Goal: Information Seeking & Learning: Check status

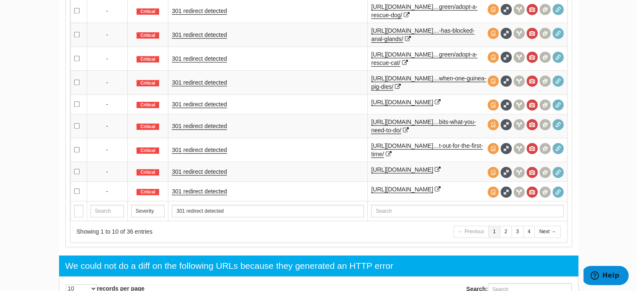
scroll to position [397, 0]
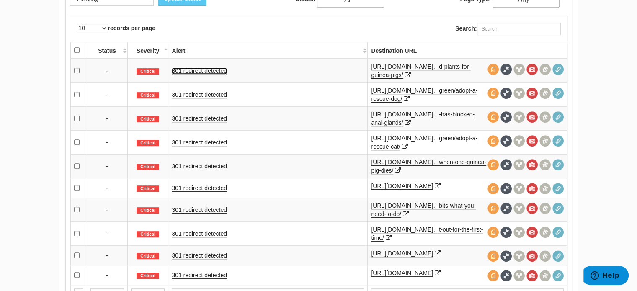
click at [187, 70] on link "301 redirect detected" at bounding box center [199, 70] width 55 height 7
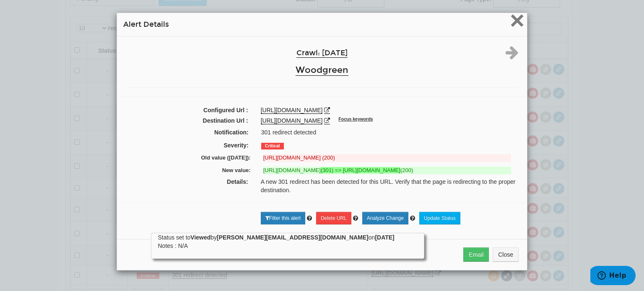
click at [521, 22] on div "× Alert Details" at bounding box center [322, 24] width 410 height 23
click at [514, 21] on span "×" at bounding box center [517, 20] width 15 height 28
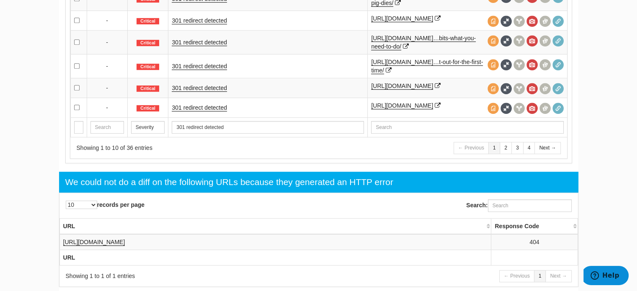
scroll to position [691, 0]
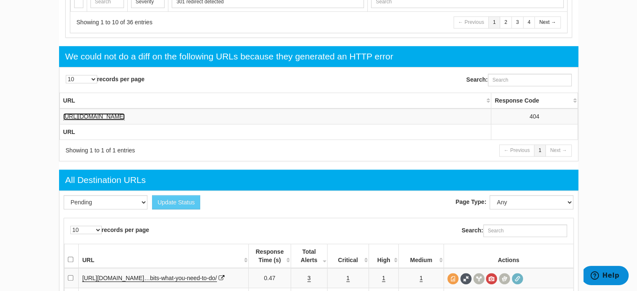
click at [125, 120] on link "[URL][DOMAIN_NAME]" at bounding box center [94, 116] width 62 height 7
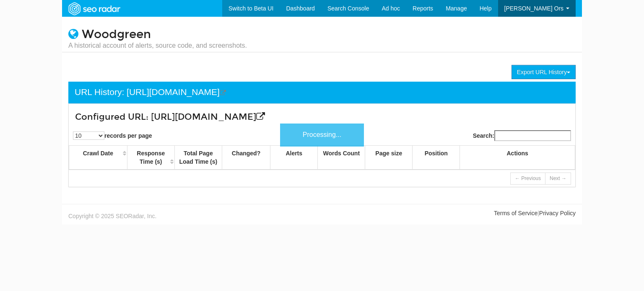
scroll to position [34, 0]
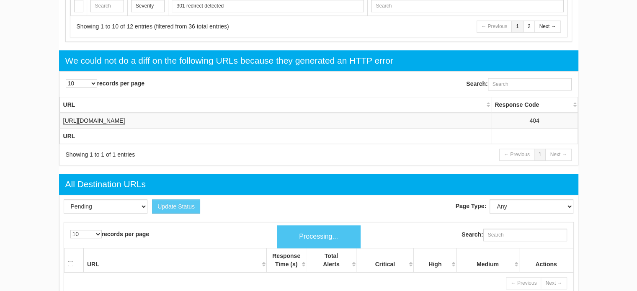
scroll to position [34, 0]
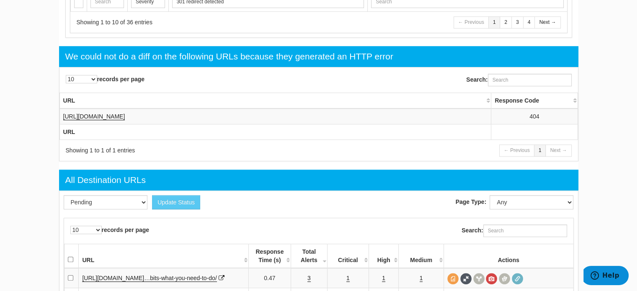
drag, startPoint x: 272, startPoint y: 125, endPoint x: 62, endPoint y: 132, distance: 210.5
click at [62, 124] on td "https://woodgreen.org.uk/pet-advice/how-to-save-money-as-a-pet-owner/" at bounding box center [276, 117] width 432 height 16
copy link "https://woodgreen.org.uk/pet-advice/how-to-save-money-as-a-pet-owner/"
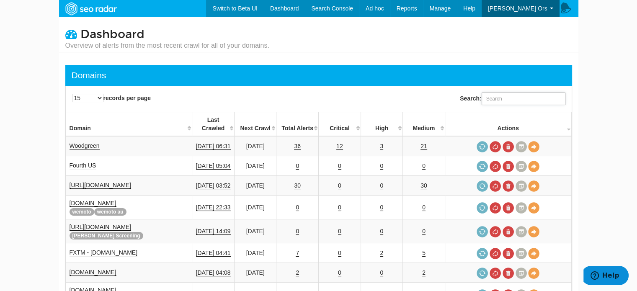
click at [487, 99] on input "Search:" at bounding box center [524, 99] width 84 height 13
click at [93, 142] on link "Woodgreen" at bounding box center [85, 145] width 30 height 7
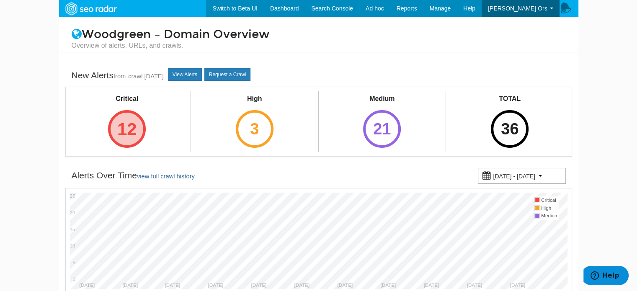
click at [131, 122] on div "12" at bounding box center [127, 129] width 38 height 38
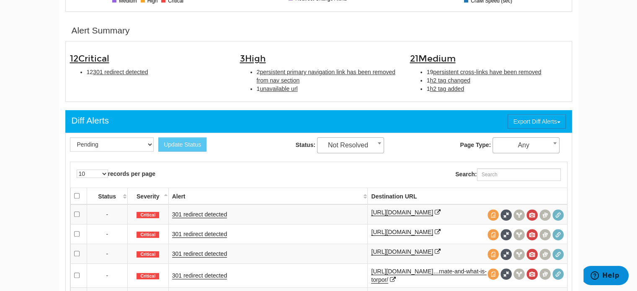
scroll to position [42, 0]
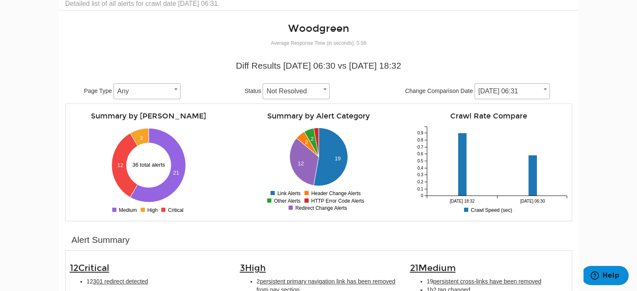
click at [495, 88] on span "[DATE] 06:31" at bounding box center [512, 91] width 75 height 12
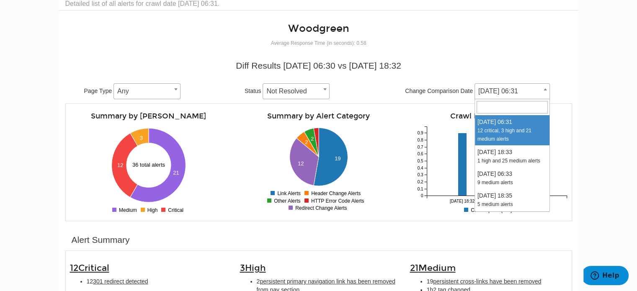
click at [40, 83] on body "Switch to Beta UI Dashboard Search Console Keyword Winners and Losers Page Winn…" at bounding box center [318, 103] width 637 height 291
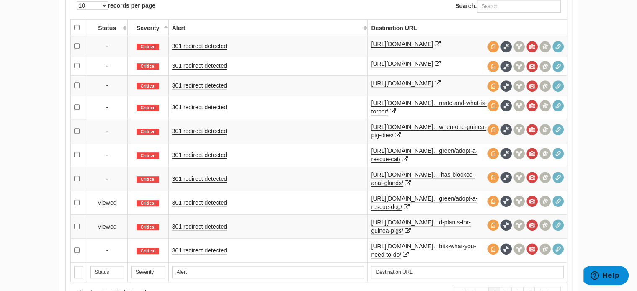
scroll to position [419, 0]
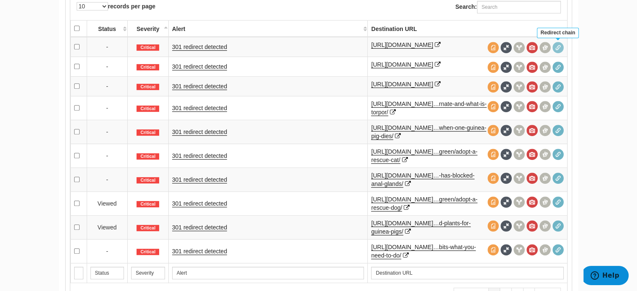
click at [557, 48] on span at bounding box center [558, 47] width 11 height 11
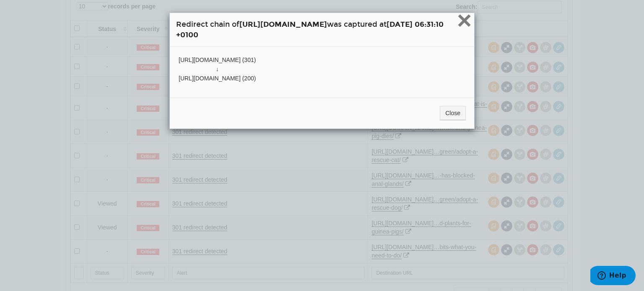
click at [471, 20] on span "×" at bounding box center [464, 20] width 15 height 28
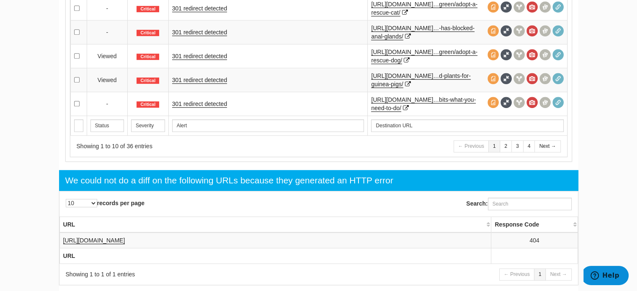
scroll to position [587, 0]
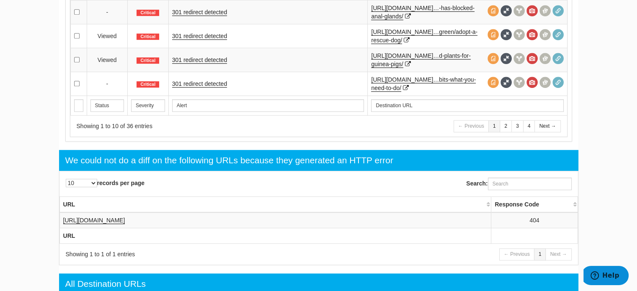
drag, startPoint x: 268, startPoint y: 232, endPoint x: 61, endPoint y: 233, distance: 207.0
click at [61, 228] on td "[URL][DOMAIN_NAME]" at bounding box center [276, 220] width 432 height 16
copy link "[URL][DOMAIN_NAME]"
